Goal: Task Accomplishment & Management: Manage account settings

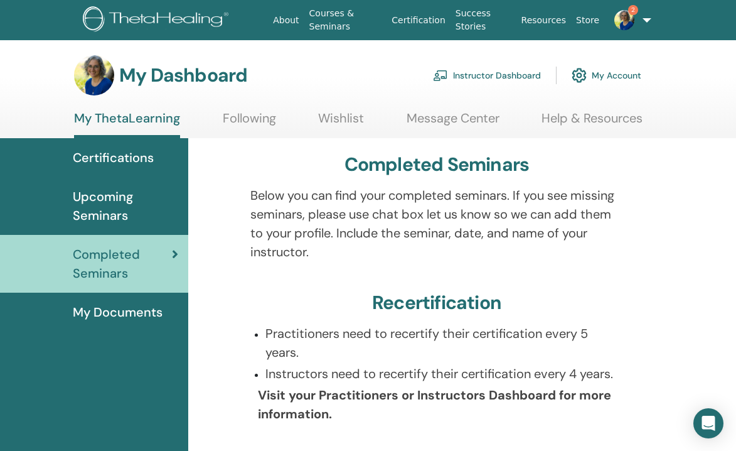
click at [623, 18] on img at bounding box center [625, 20] width 20 height 20
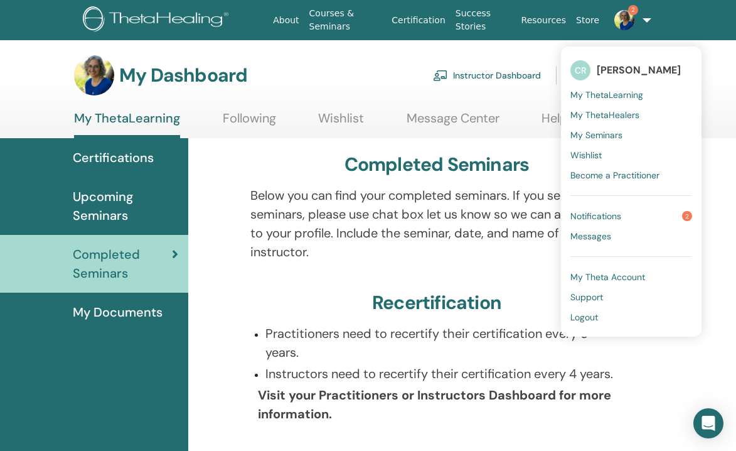
click at [630, 210] on link "Notifications 2" at bounding box center [632, 216] width 122 height 20
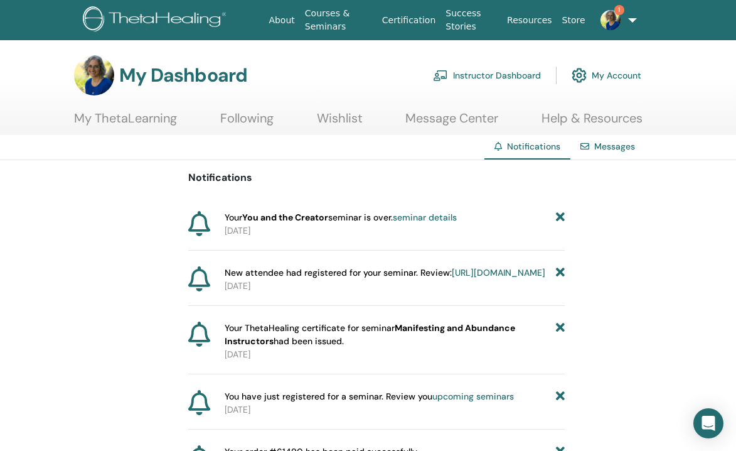
click at [559, 217] on icon at bounding box center [560, 217] width 9 height 13
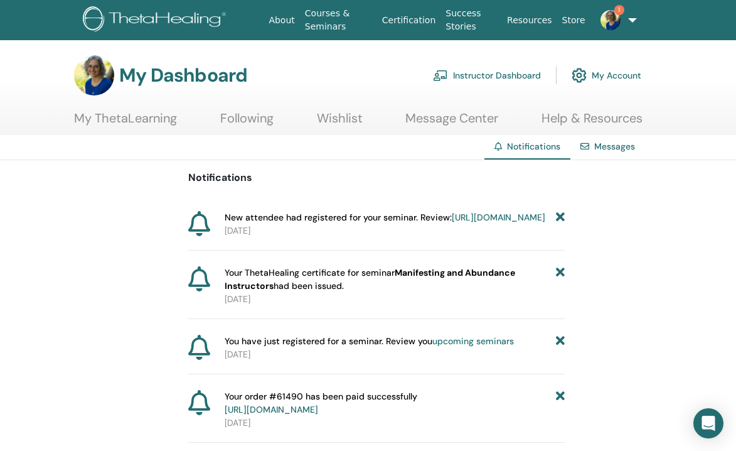
click at [559, 217] on icon at bounding box center [560, 217] width 9 height 13
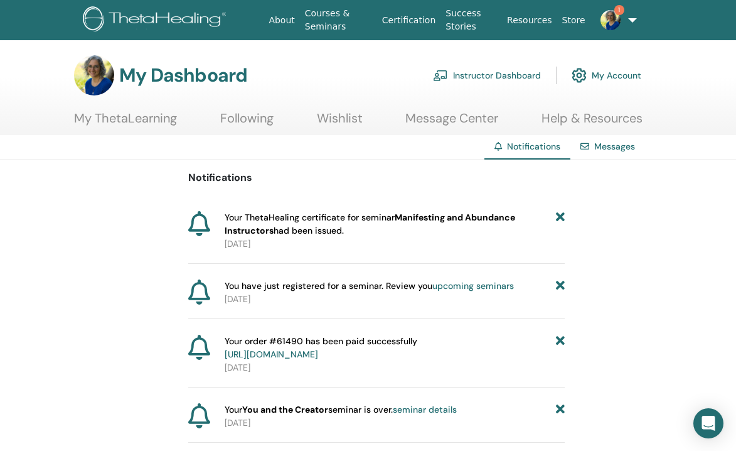
click at [560, 411] on icon at bounding box center [560, 409] width 9 height 13
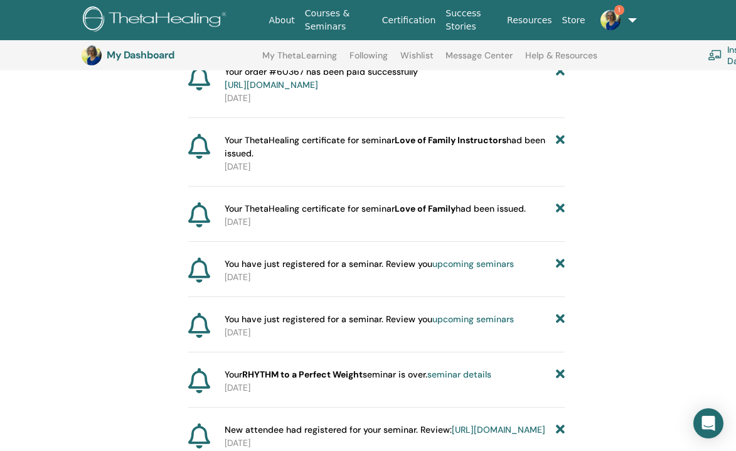
scroll to position [372, 0]
